Goal: Task Accomplishment & Management: Use online tool/utility

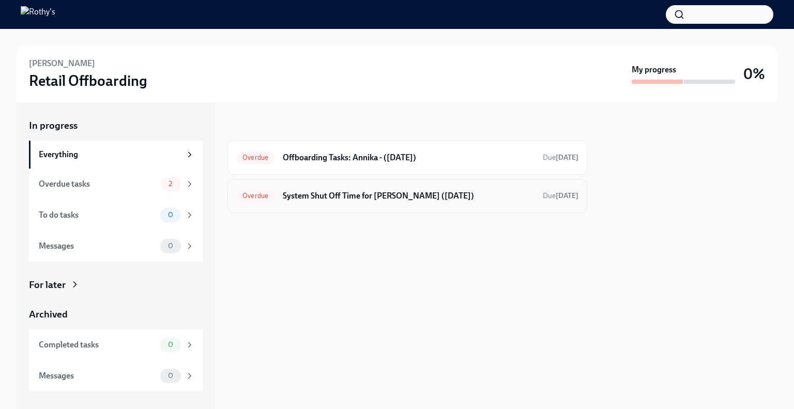
click at [365, 203] on div "Overdue System Shut Off Time for Annika Carlson (08/30/2025) Due 9 days ago" at bounding box center [407, 196] width 342 height 17
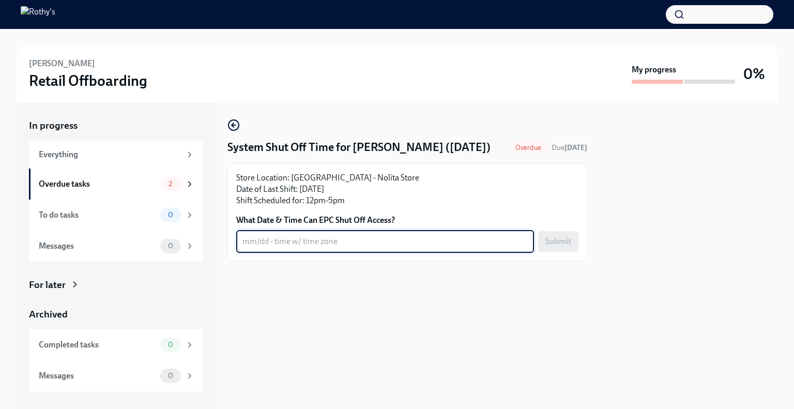
click at [309, 248] on textarea "What Date & Time Can EPC Shut Off Access?" at bounding box center [385, 241] width 285 height 12
type textarea "8/30 - 5:30pm ET"
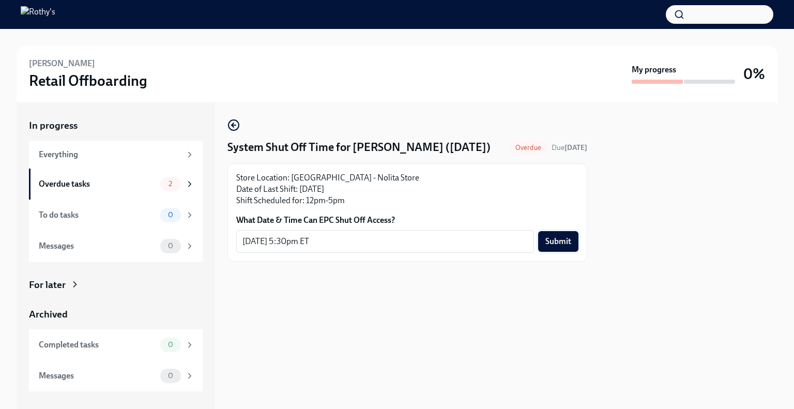
click at [556, 247] on span "Submit" at bounding box center [559, 241] width 26 height 10
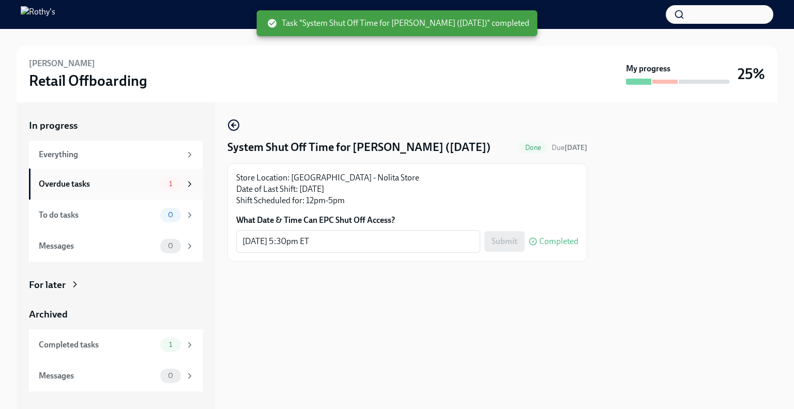
click at [86, 188] on div "Overdue tasks" at bounding box center [97, 183] width 117 height 11
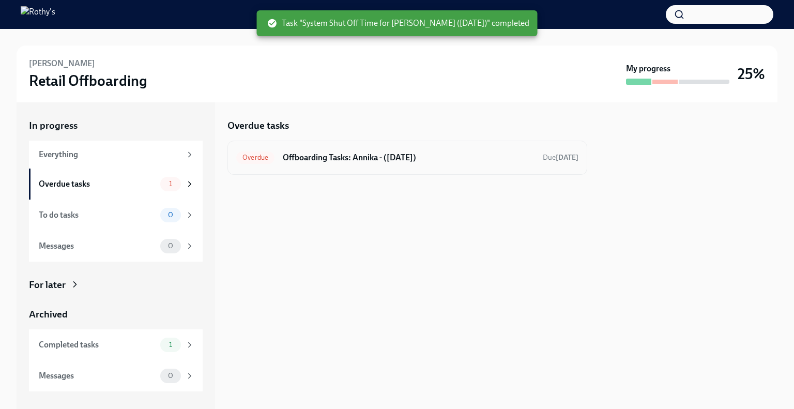
click at [357, 162] on h6 "Offboarding Tasks: Annika - (08/30/2025)" at bounding box center [409, 157] width 252 height 11
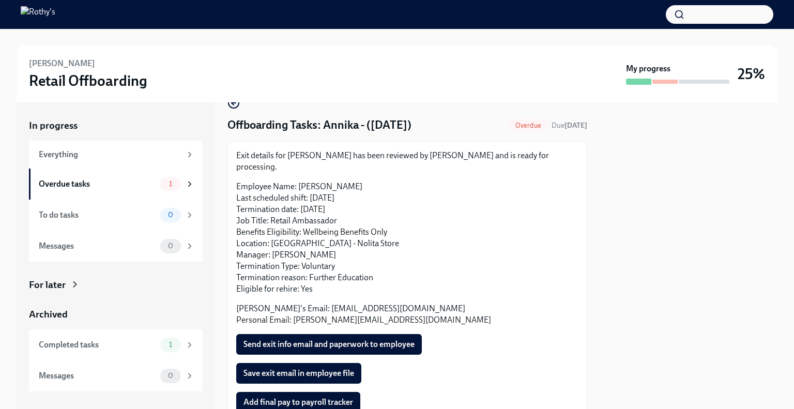
scroll to position [4, 0]
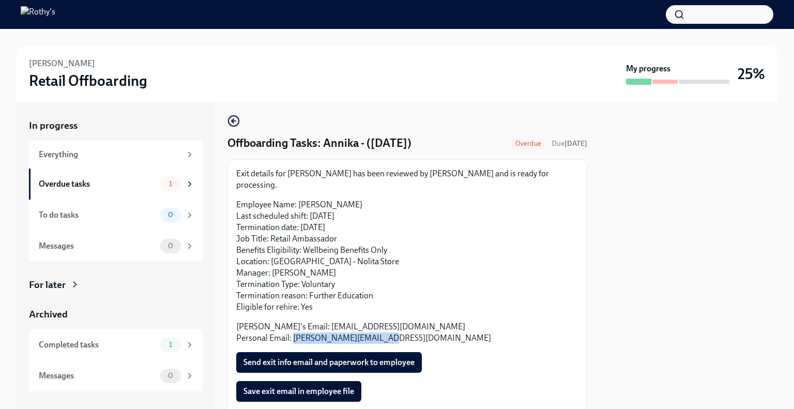
drag, startPoint x: 389, startPoint y: 329, endPoint x: 292, endPoint y: 329, distance: 96.7
click at [292, 329] on p "Rothy's Email: acarlson@rothys.com Personal Email: annicarlsonn@gmail.com" at bounding box center [407, 332] width 342 height 23
copy p "annicarlsonn@gmail.com"
drag, startPoint x: 358, startPoint y: 190, endPoint x: 298, endPoint y: 191, distance: 59.5
click at [298, 199] on p "Employee Name: Annika Carlson Last scheduled shift: 08/30/2025 Termination date…" at bounding box center [407, 256] width 342 height 114
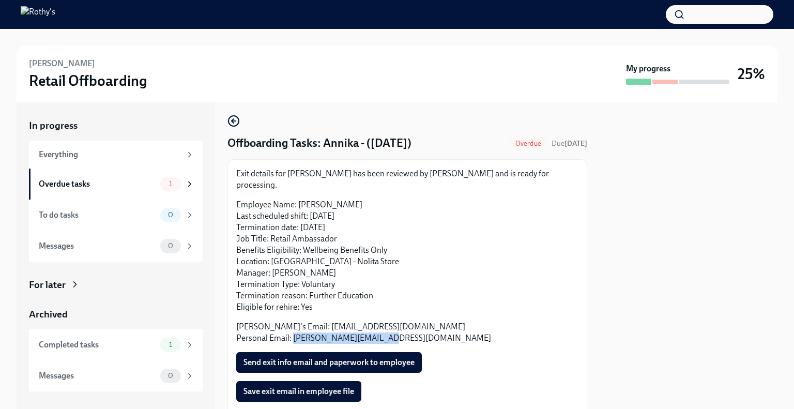
copy p "[PERSON_NAME]"
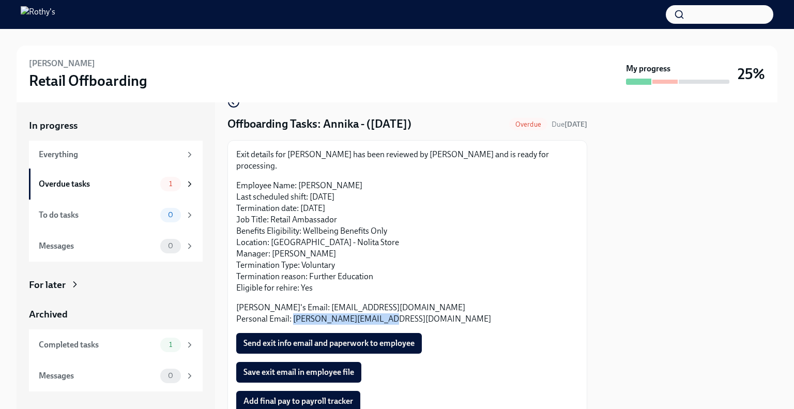
scroll to position [56, 0]
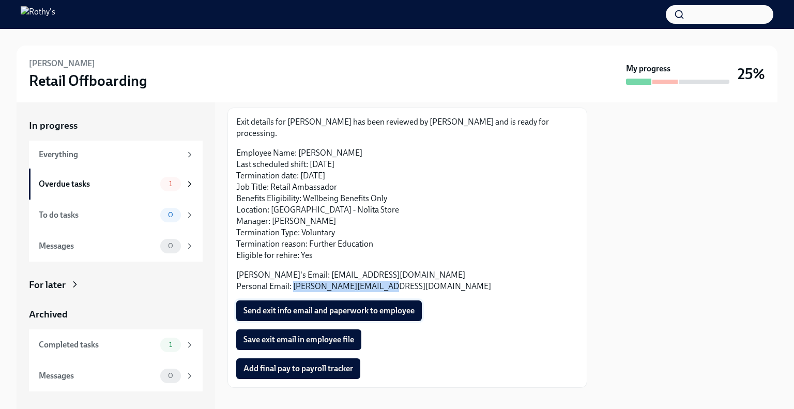
click at [324, 300] on button "Send exit info email and paperwork to employee" at bounding box center [329, 310] width 186 height 21
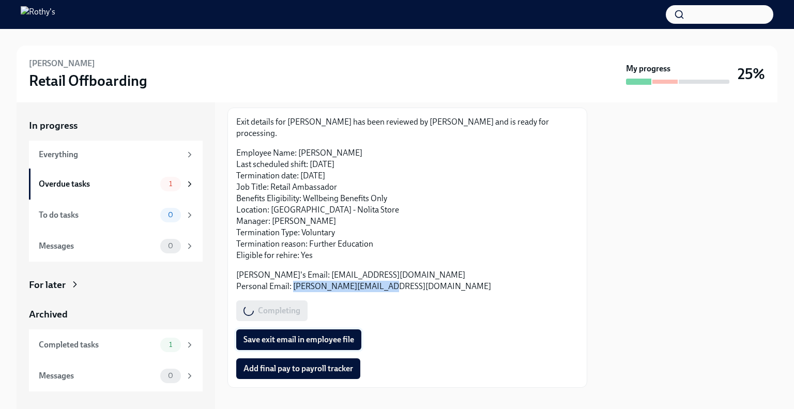
click at [309, 335] on span "Save exit email in employee file" at bounding box center [299, 340] width 111 height 10
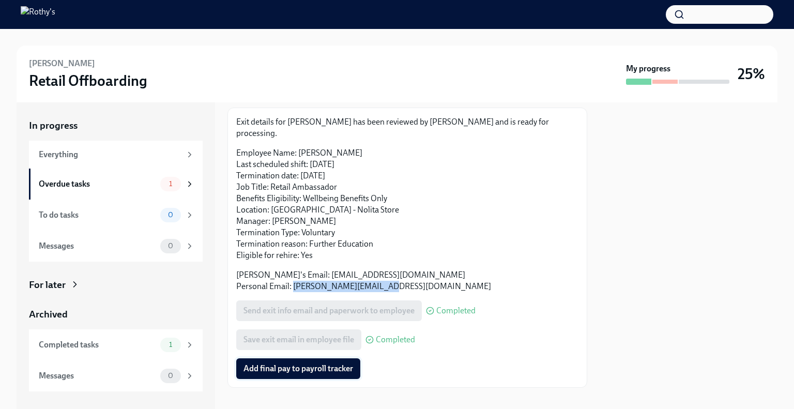
click at [264, 364] on span "Add final pay to payroll tracker" at bounding box center [299, 369] width 110 height 10
